Goal: Transaction & Acquisition: Purchase product/service

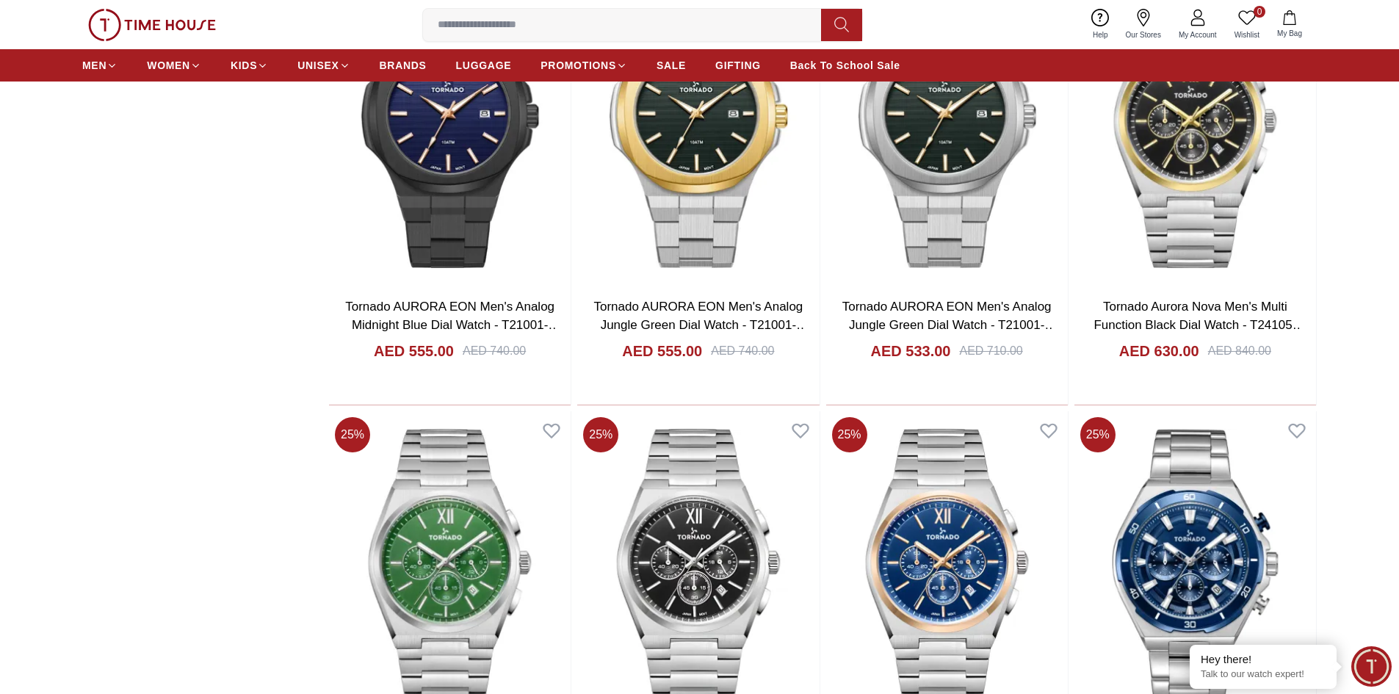
scroll to position [2497, 0]
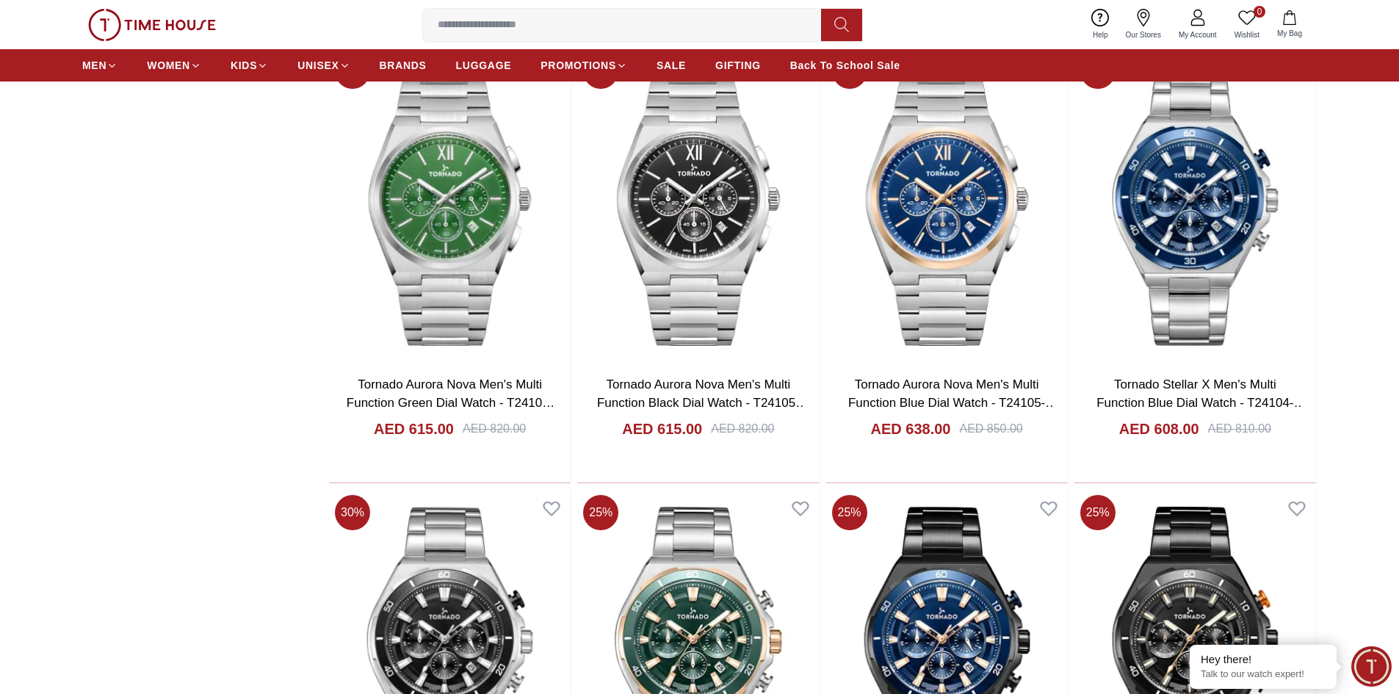
scroll to position [2864, 0]
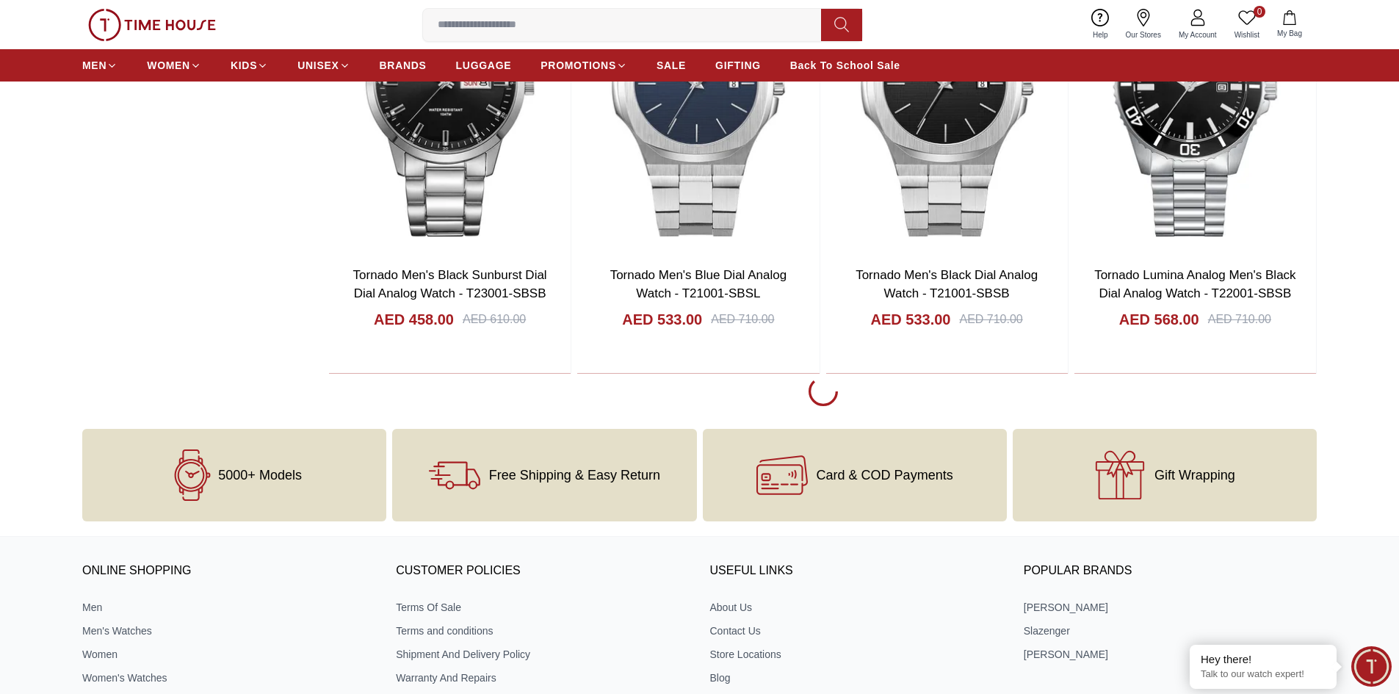
scroll to position [7344, 0]
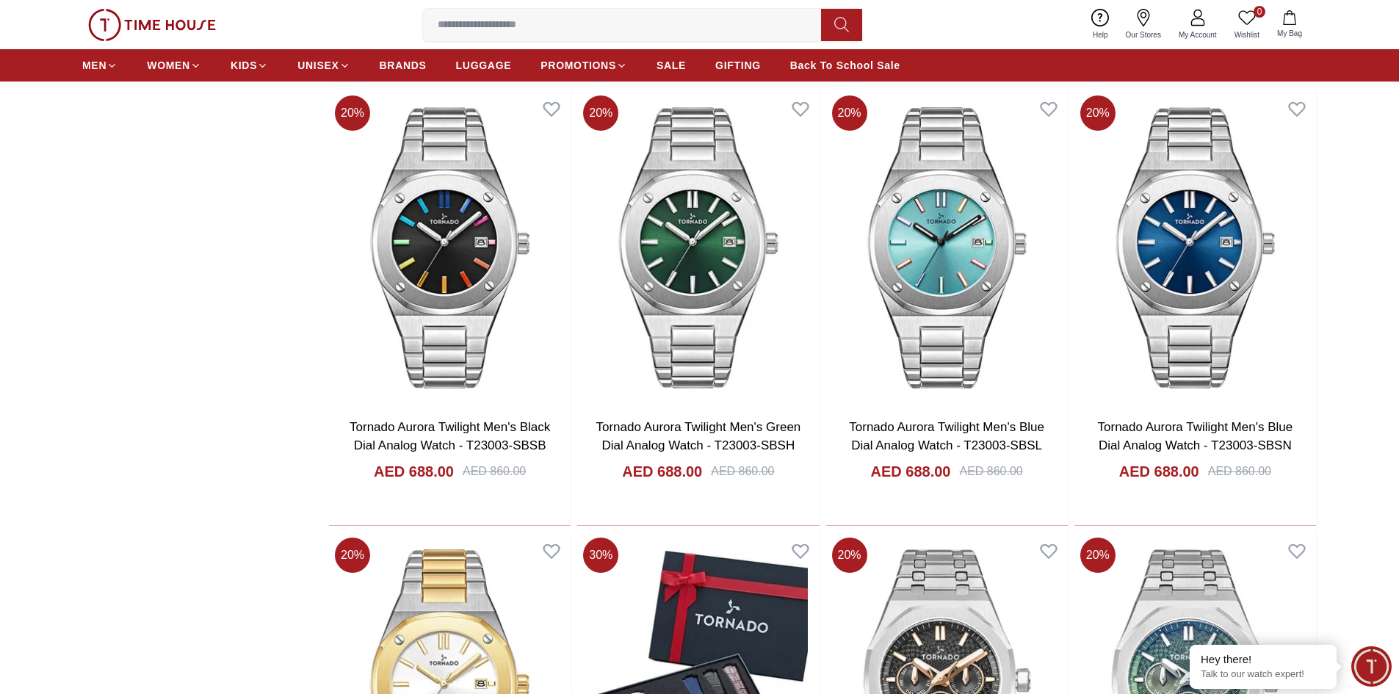
scroll to position [10428, 0]
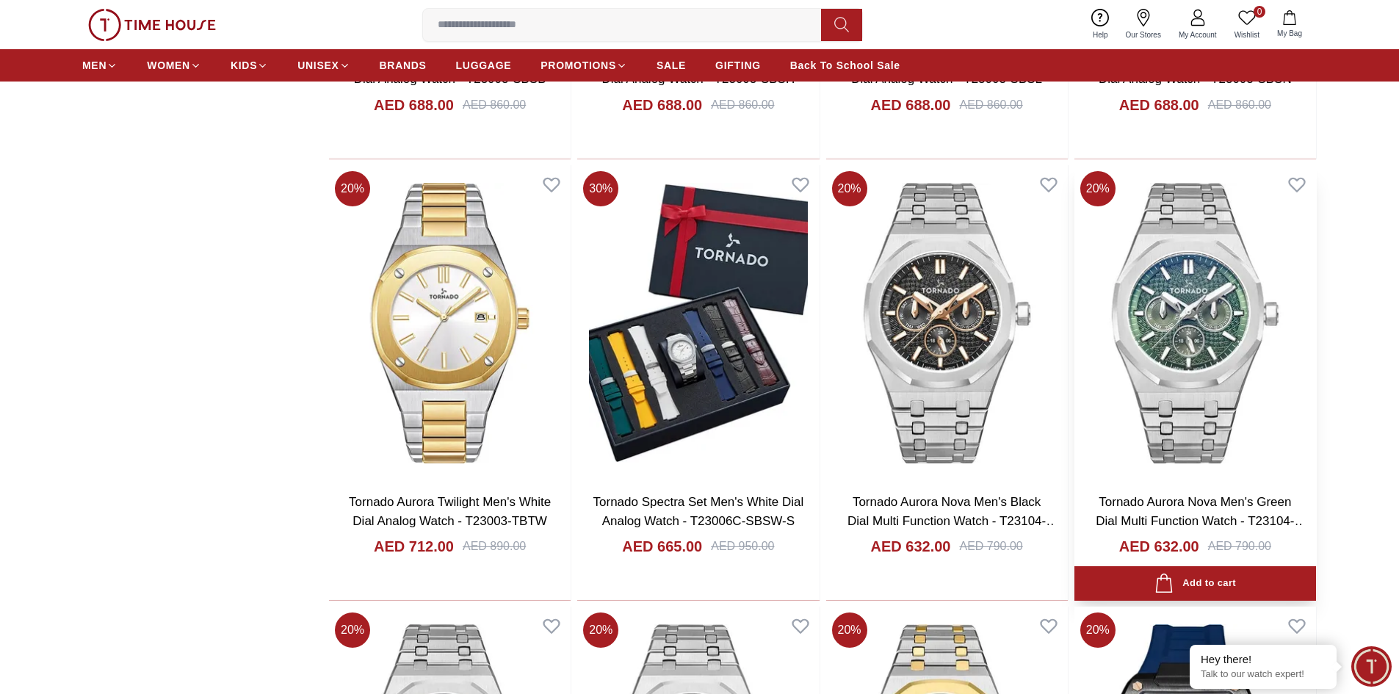
click at [1199, 344] on img at bounding box center [1195, 323] width 242 height 316
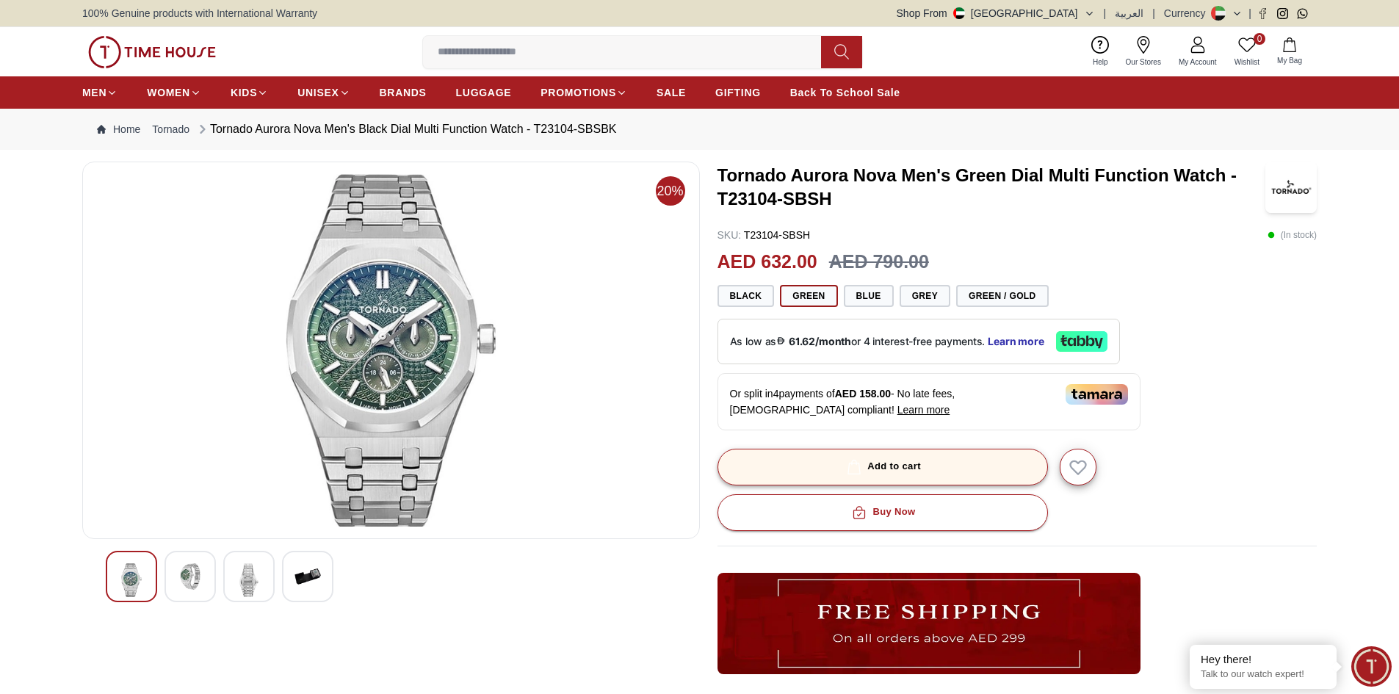
click at [919, 476] on button "Add to cart" at bounding box center [883, 467] width 330 height 37
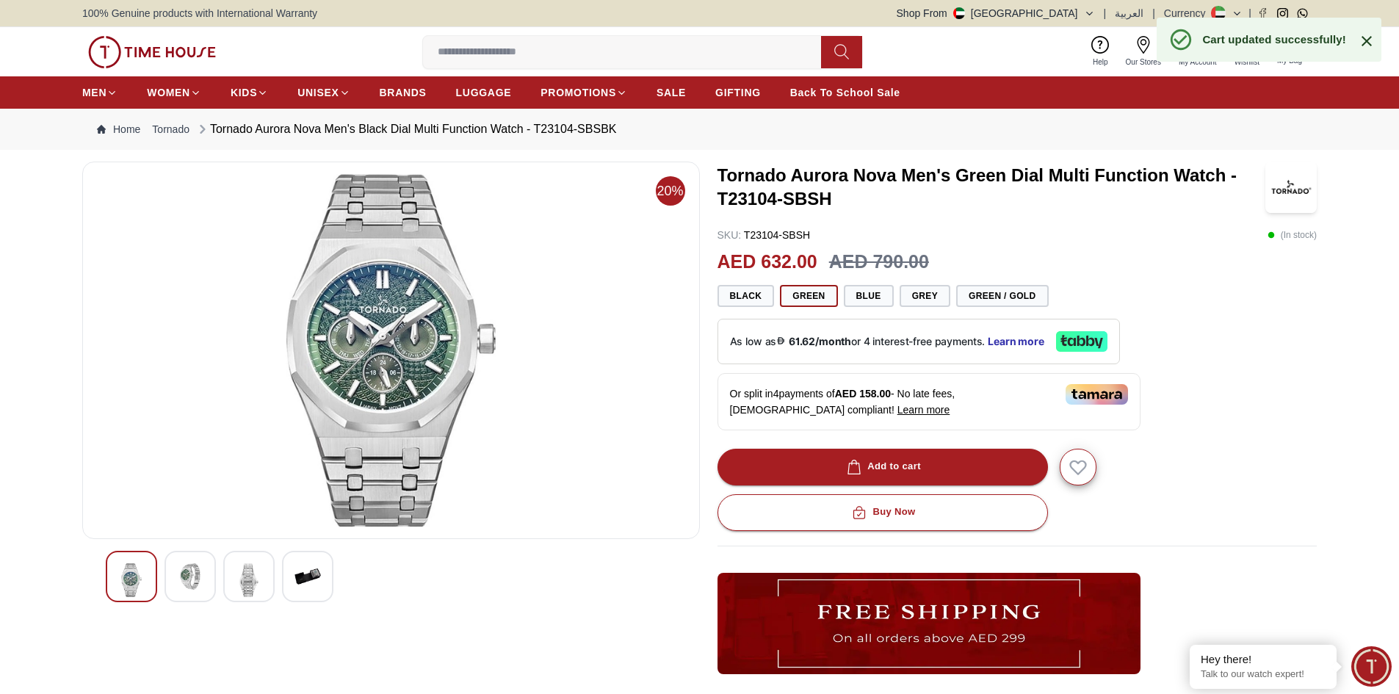
click at [1368, 35] on icon at bounding box center [1367, 41] width 18 height 18
click at [1288, 50] on icon "button" at bounding box center [1289, 44] width 15 height 15
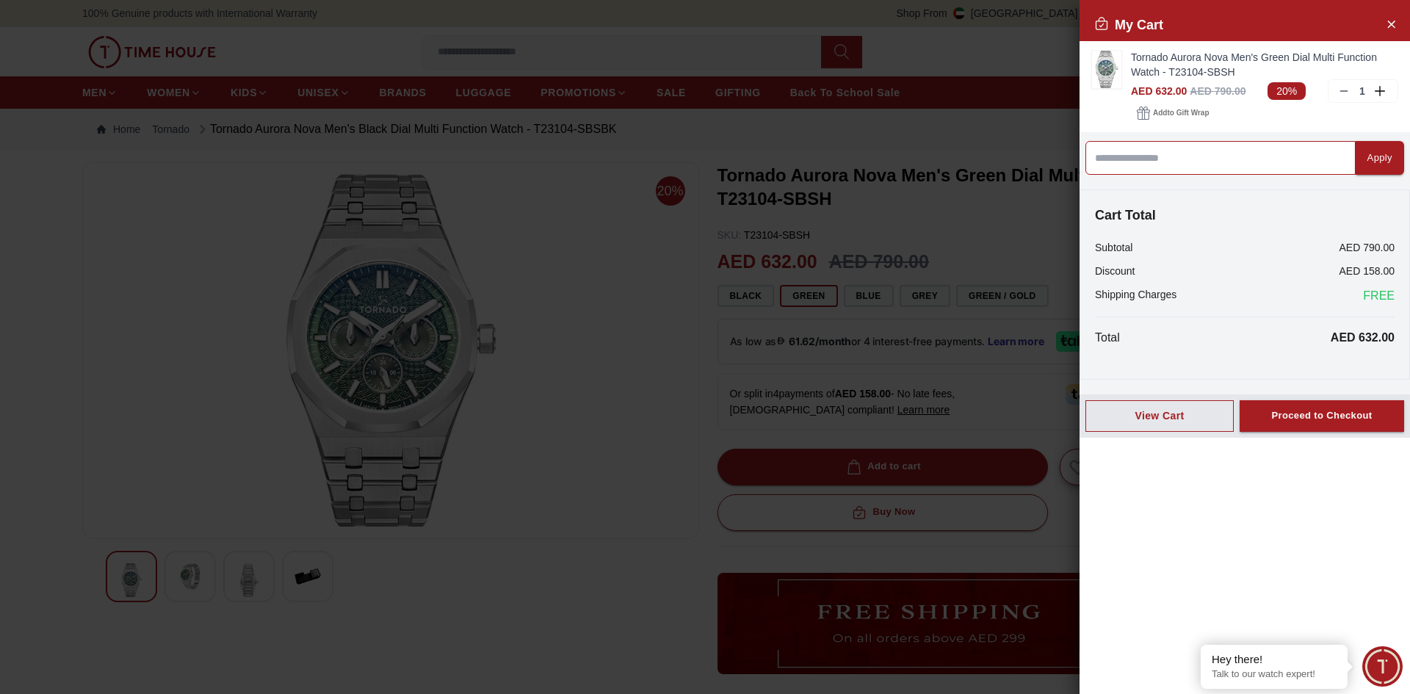
click at [1175, 156] on input at bounding box center [1220, 158] width 270 height 34
click at [1370, 165] on div "Apply" at bounding box center [1379, 158] width 25 height 17
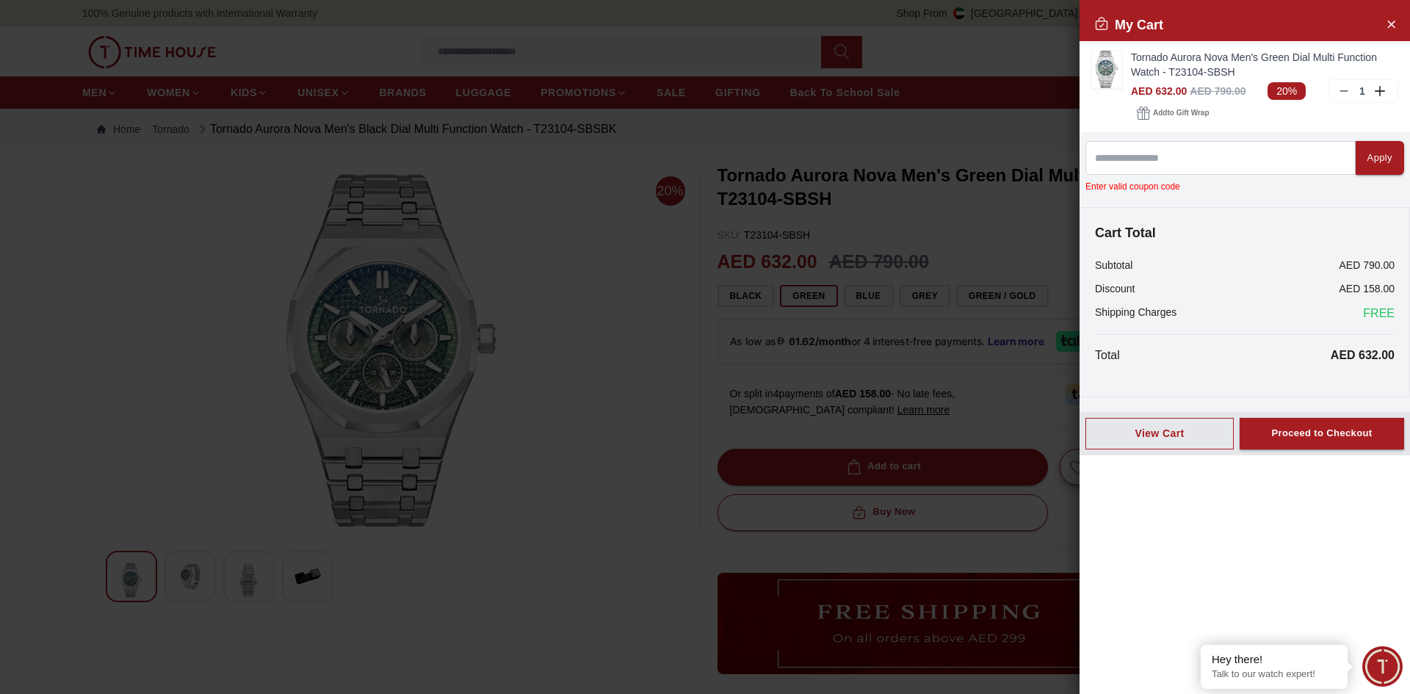
click at [569, 560] on div at bounding box center [705, 347] width 1410 height 694
click at [1391, 25] on icon "Close Account" at bounding box center [1391, 24] width 7 height 7
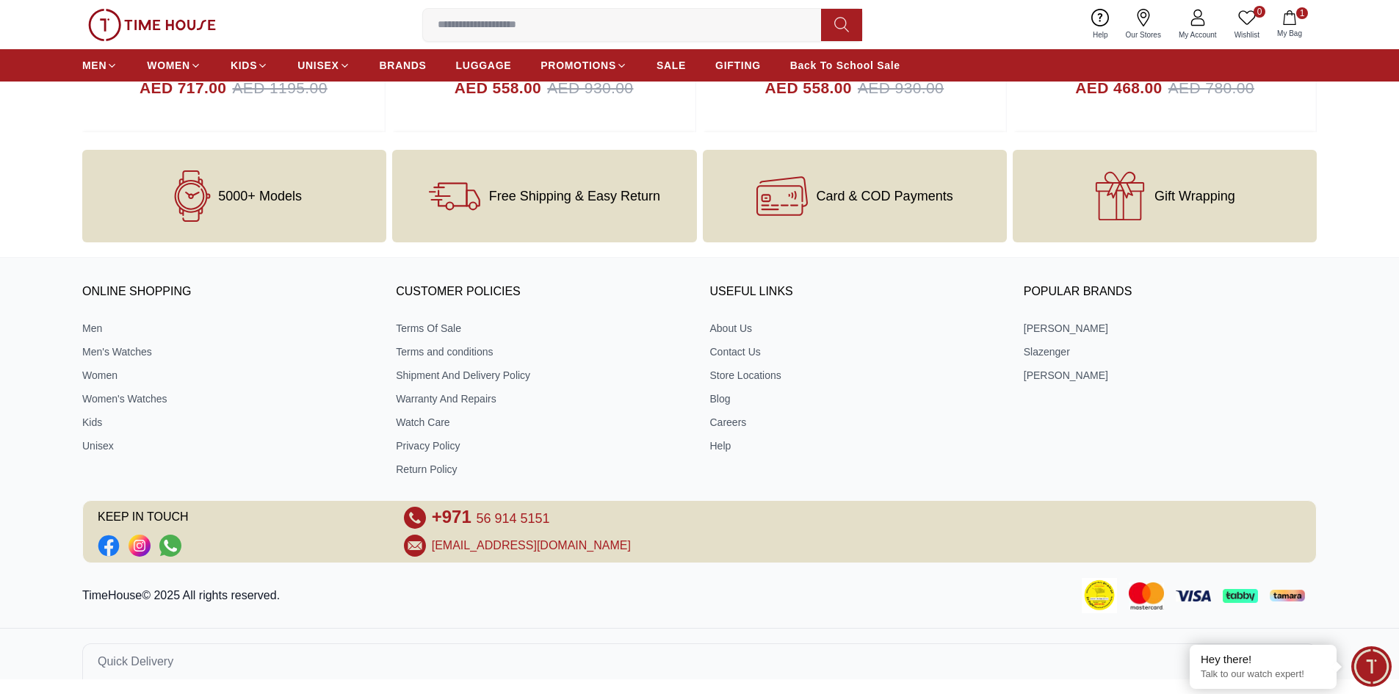
scroll to position [1450, 0]
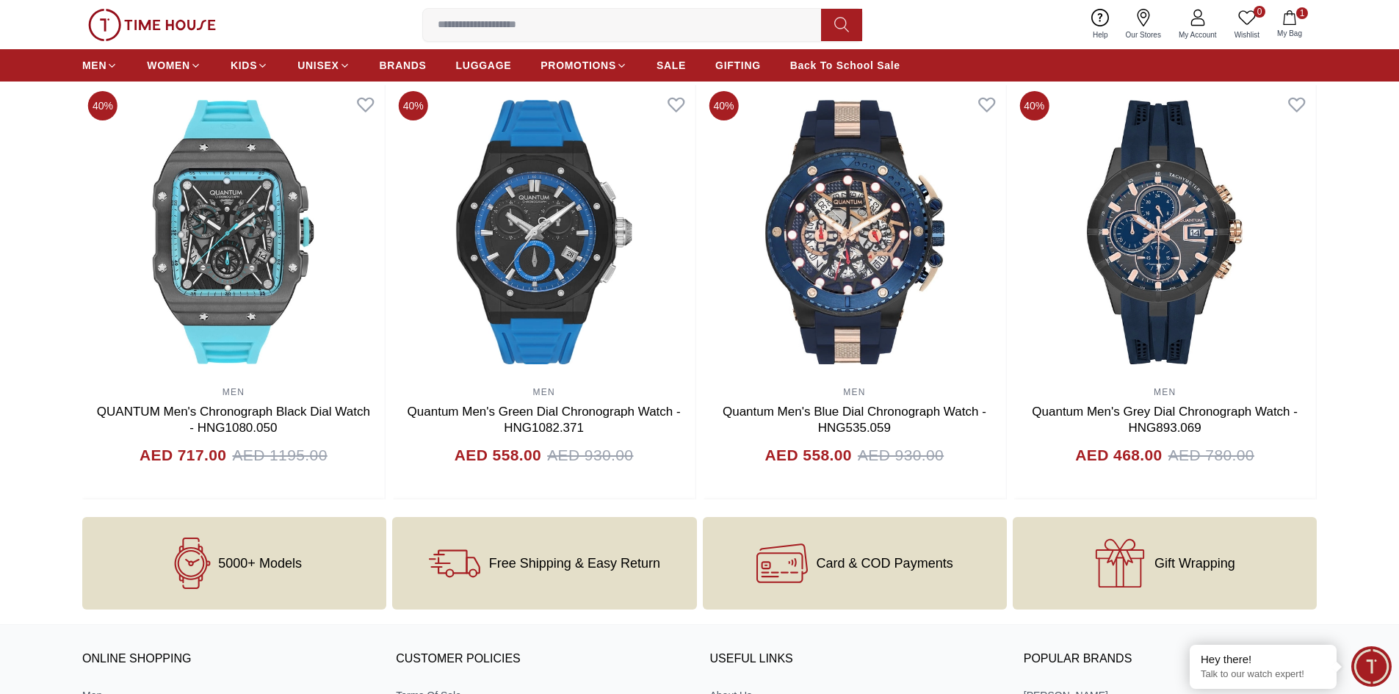
click at [135, 25] on img at bounding box center [152, 25] width 128 height 32
